Goal: Information Seeking & Learning: Learn about a topic

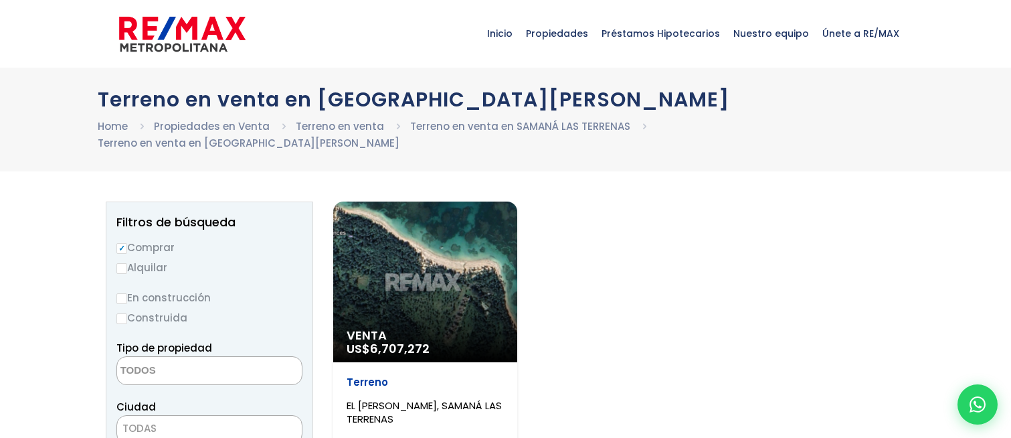
select select
click at [479, 124] on link "Terreno en venta en SAMANÁ LAS TERRENAS" at bounding box center [520, 126] width 220 height 14
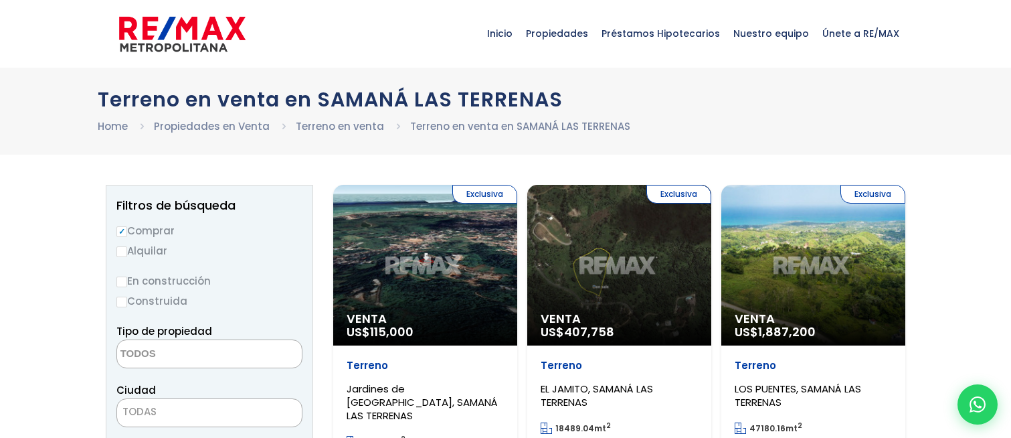
select select
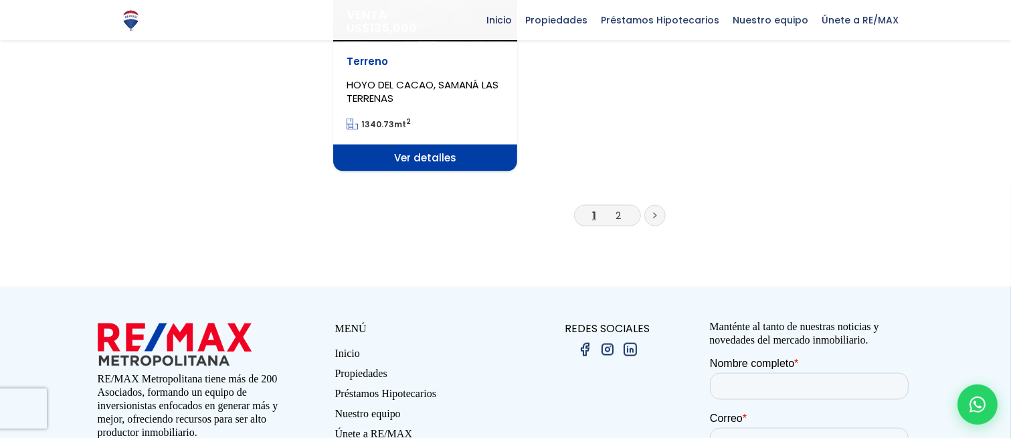
scroll to position [1863, 0]
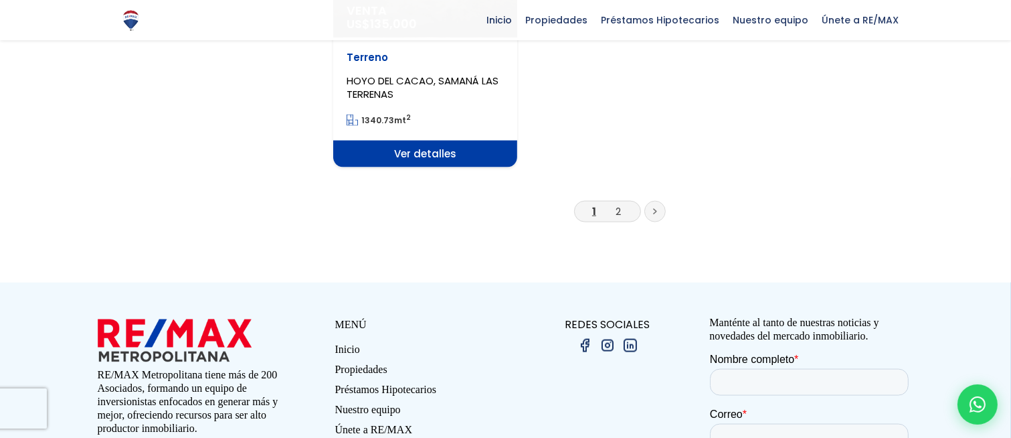
click at [621, 203] on li "2" at bounding box center [618, 211] width 21 height 17
click at [616, 204] on link "2" at bounding box center [618, 211] width 5 height 14
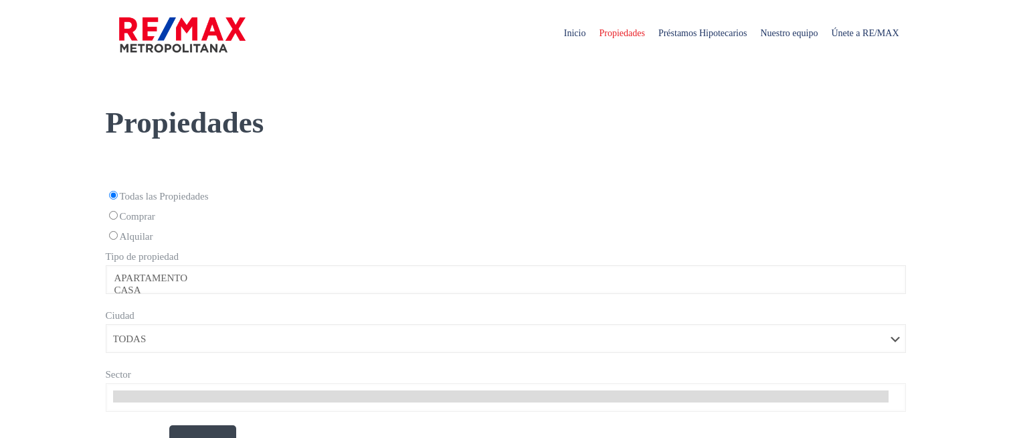
select select
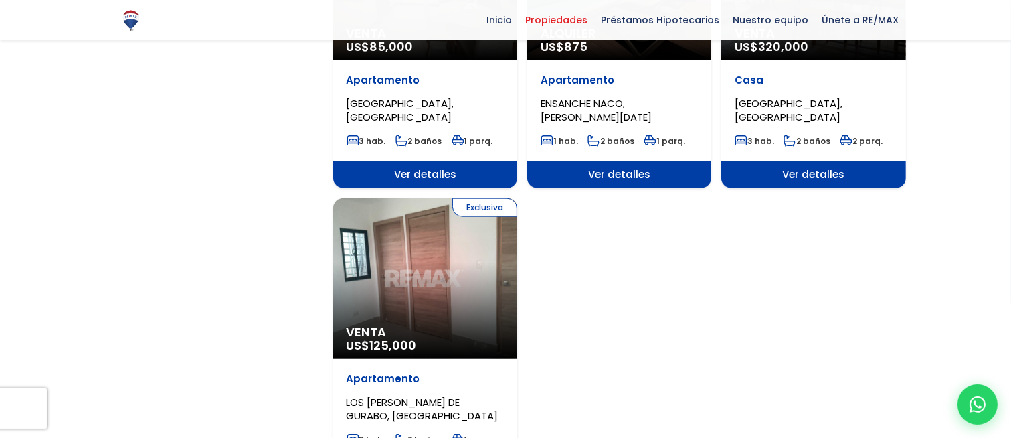
scroll to position [1568, 0]
